Goal: Find specific page/section: Find specific page/section

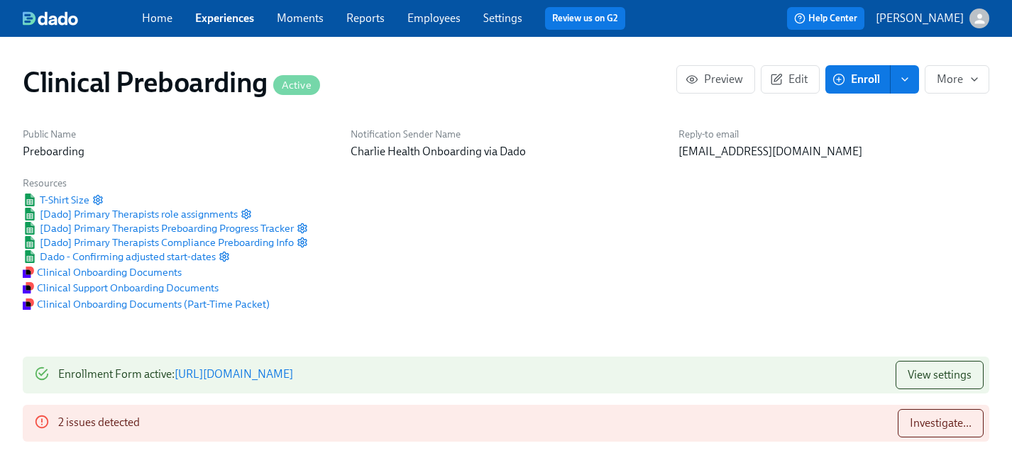
scroll to position [1475, 0]
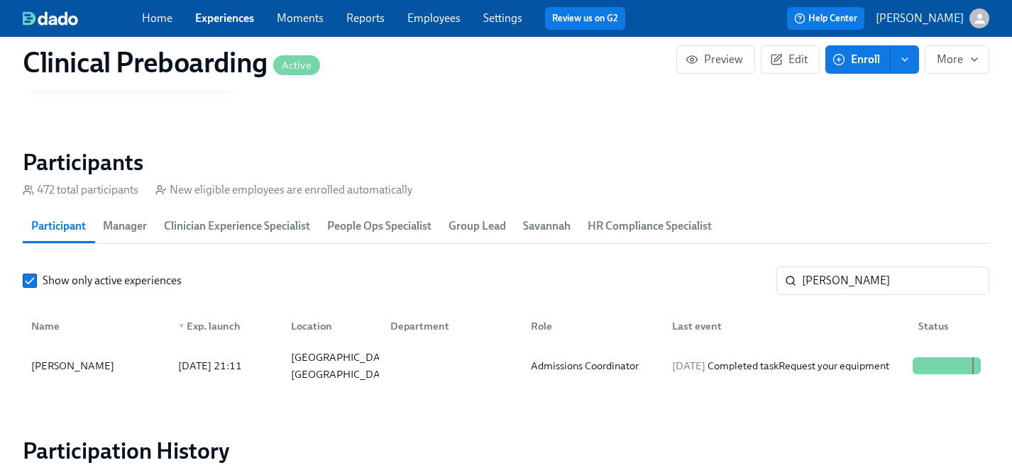
click at [215, 20] on link "Experiences" at bounding box center [224, 17] width 59 height 13
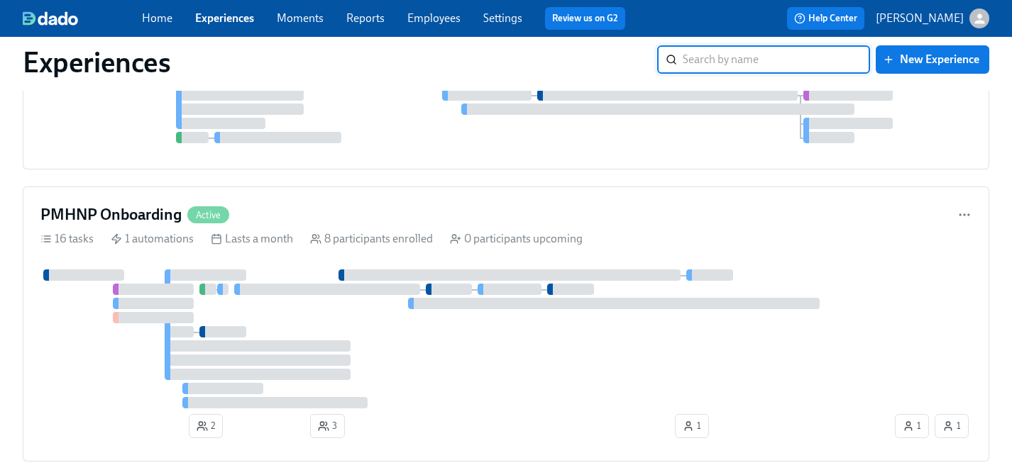
scroll to position [7330, 0]
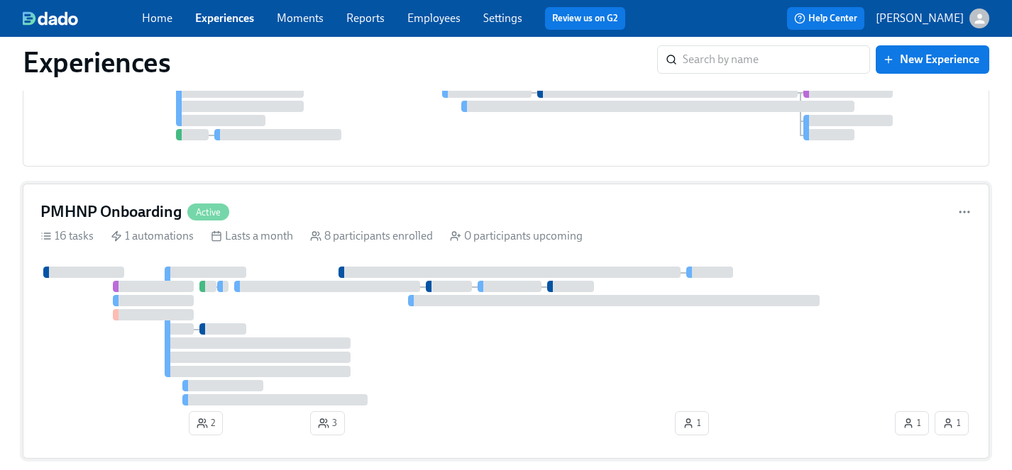
click at [470, 385] on div at bounding box center [466, 336] width 852 height 139
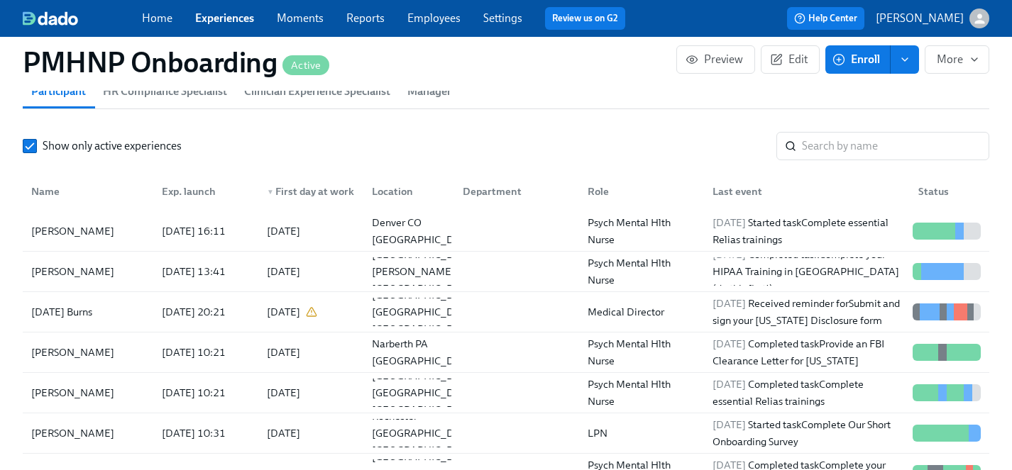
scroll to position [1350, 0]
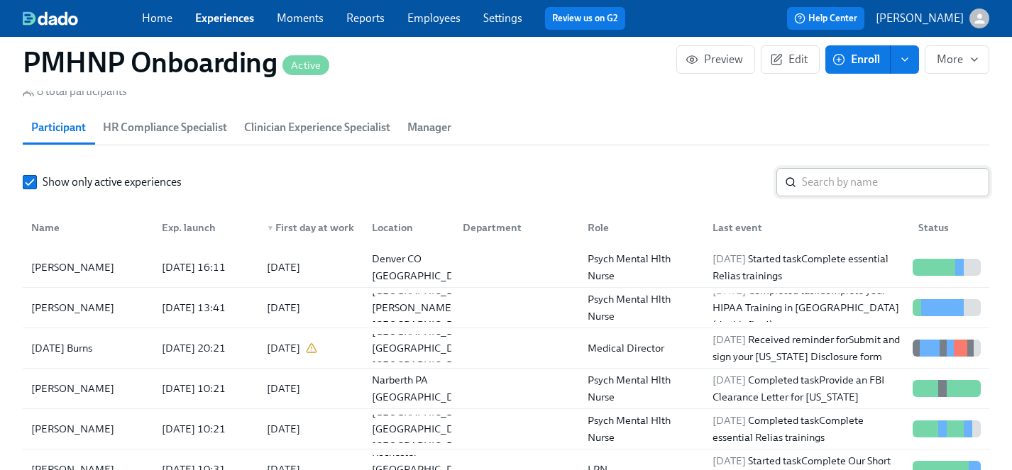
click at [834, 184] on input "search" at bounding box center [895, 182] width 187 height 28
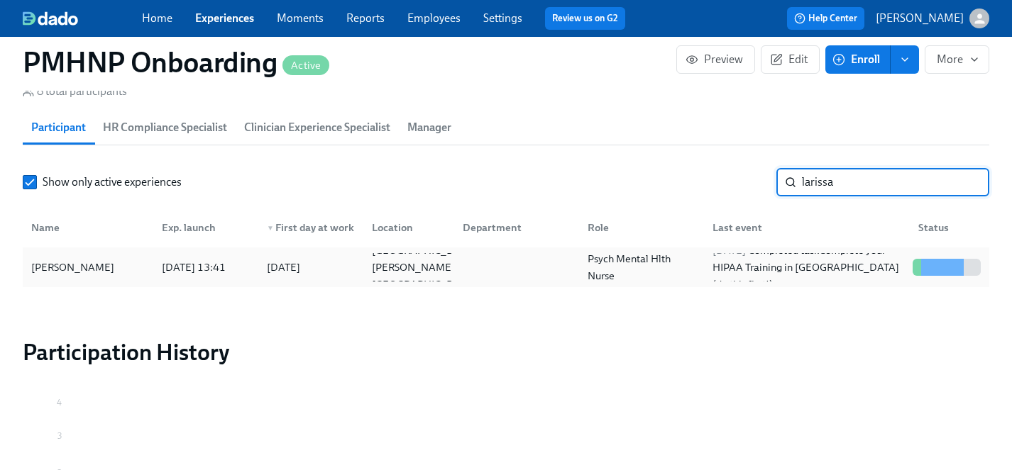
type input "larissa"
click at [72, 266] on div "[PERSON_NAME]" at bounding box center [73, 267] width 94 height 17
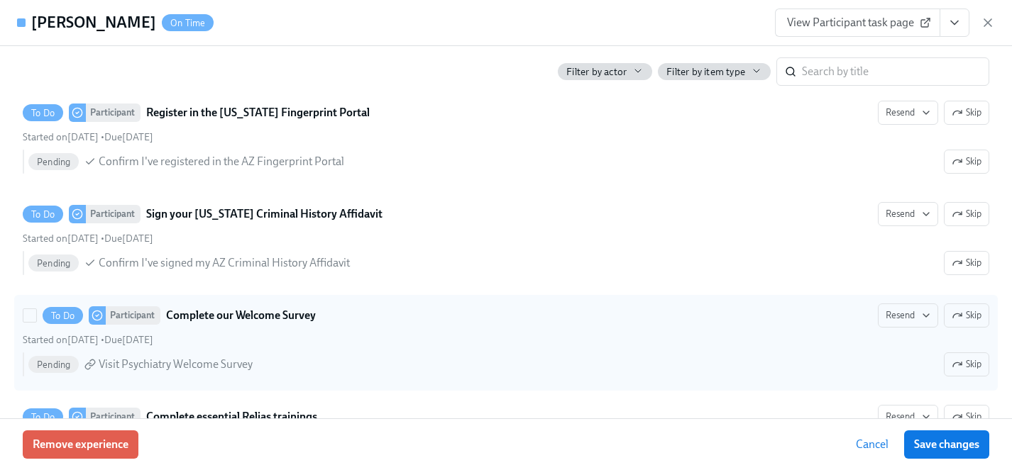
scroll to position [962, 0]
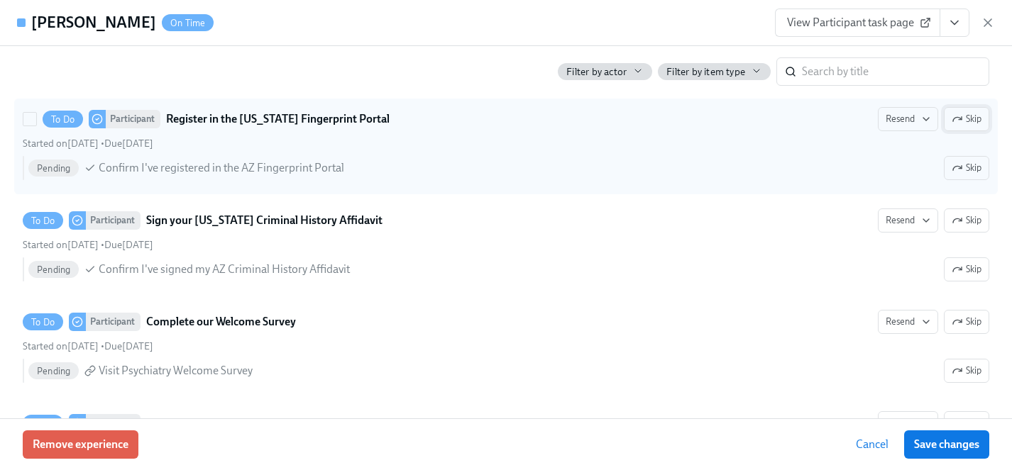
click at [969, 126] on span "Skip" at bounding box center [967, 119] width 30 height 14
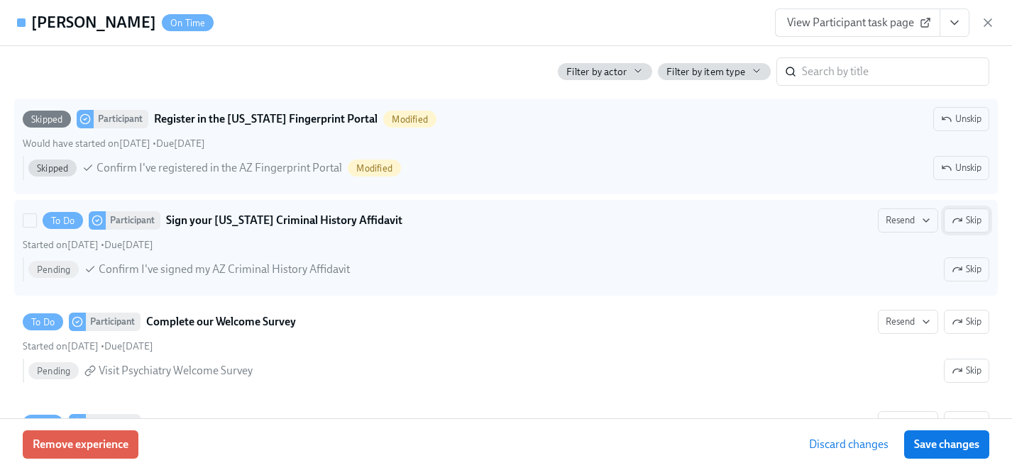
click at [970, 228] on span "Skip" at bounding box center [967, 221] width 30 height 14
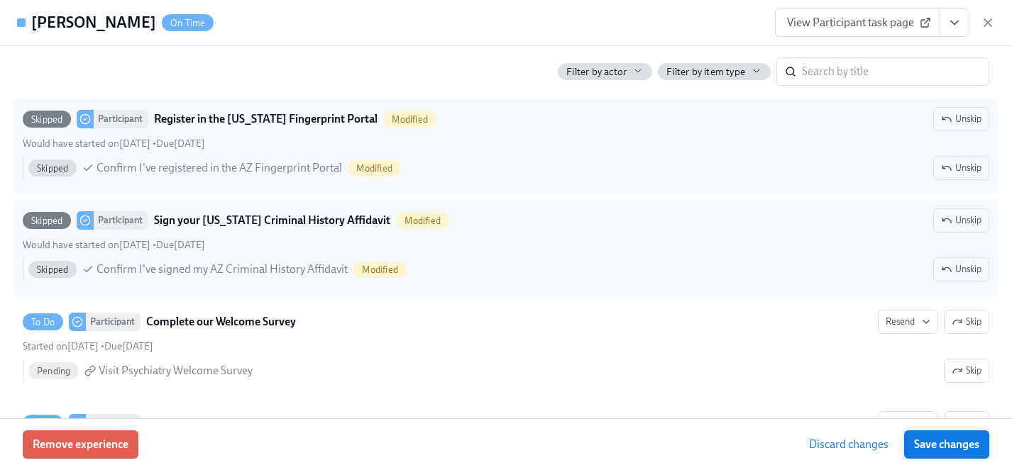
click at [957, 441] on span "Save changes" at bounding box center [946, 445] width 65 height 14
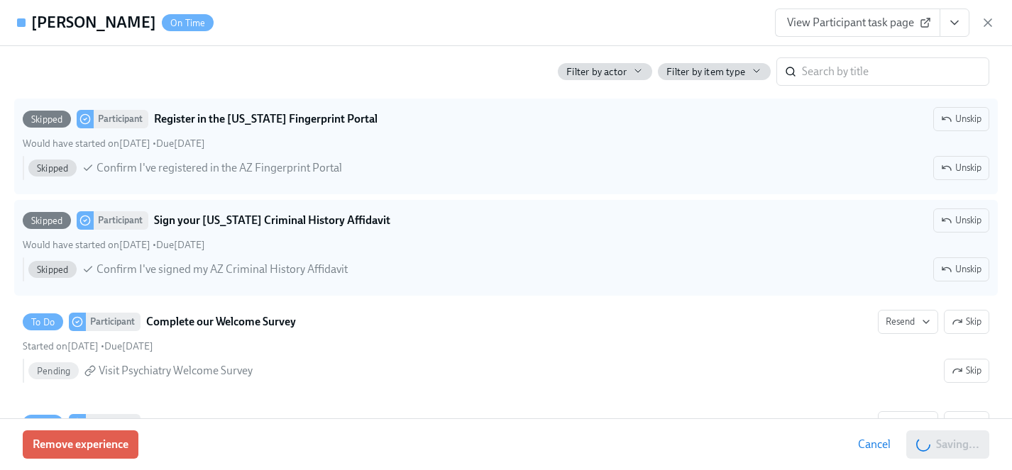
scroll to position [0, 6871]
